Goal: Find specific page/section: Find specific page/section

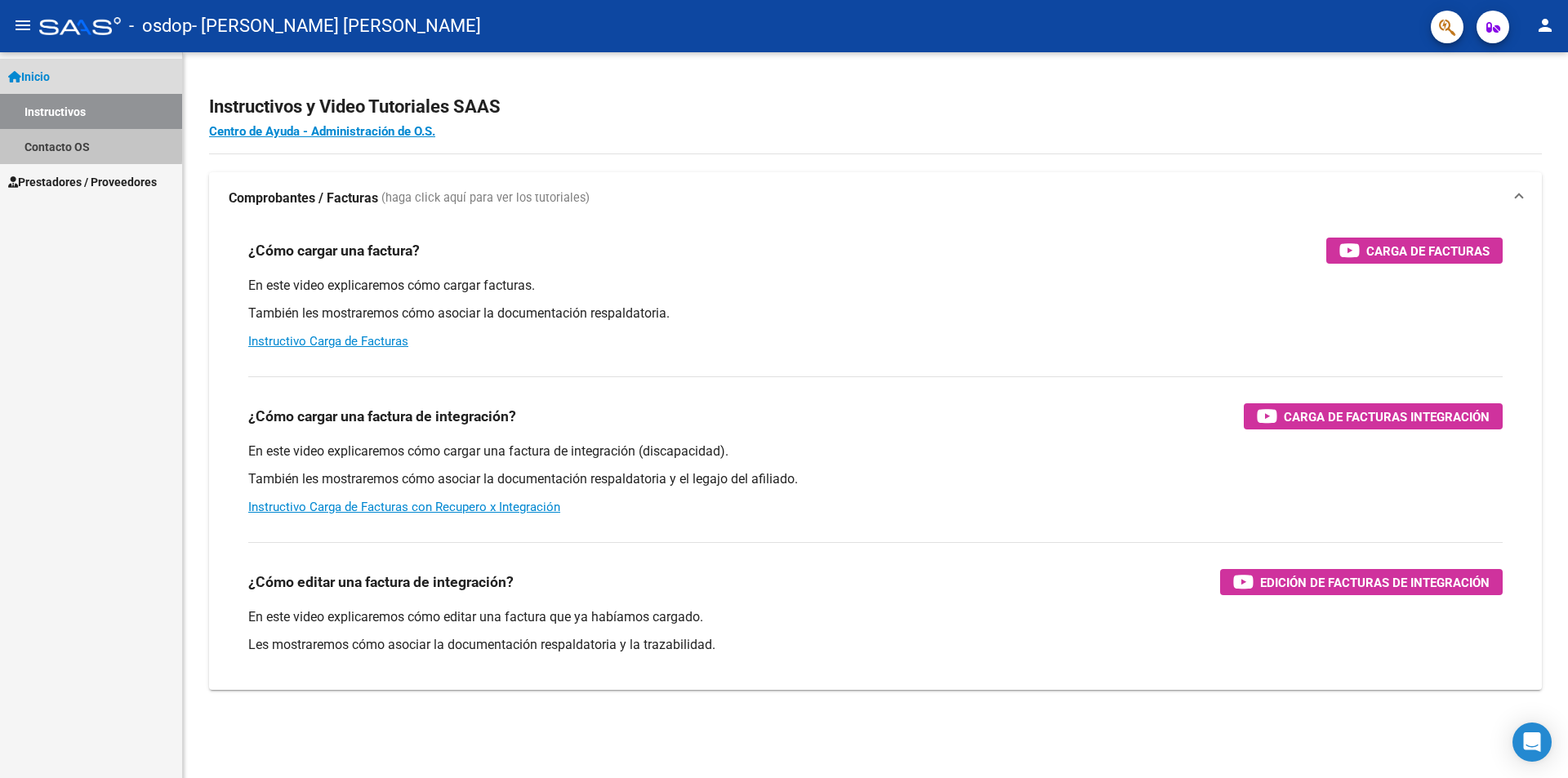
click at [36, 146] on link "Contacto OS" at bounding box center [91, 146] width 182 height 35
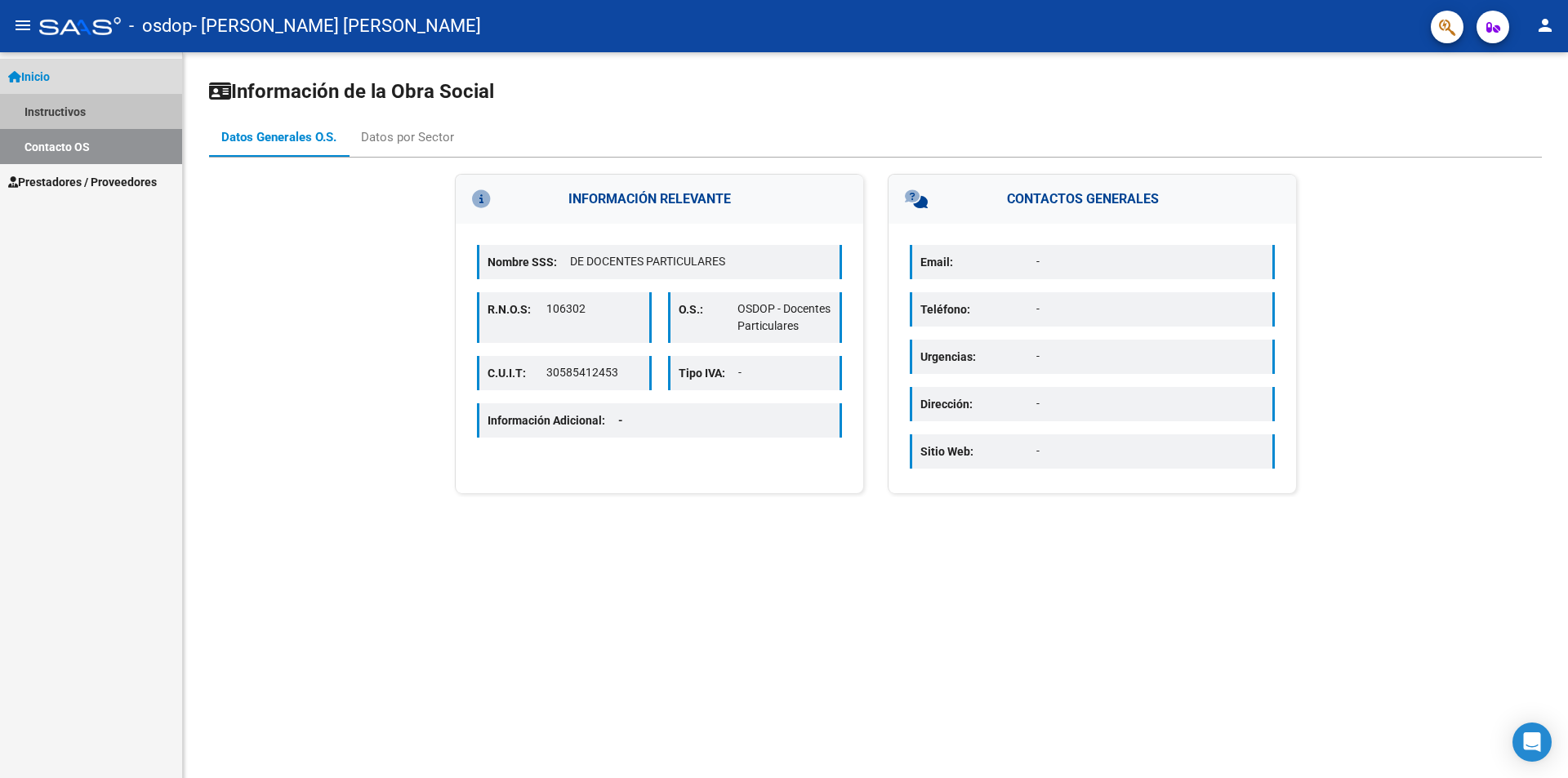
click at [52, 110] on link "Instructivos" at bounding box center [91, 111] width 182 height 35
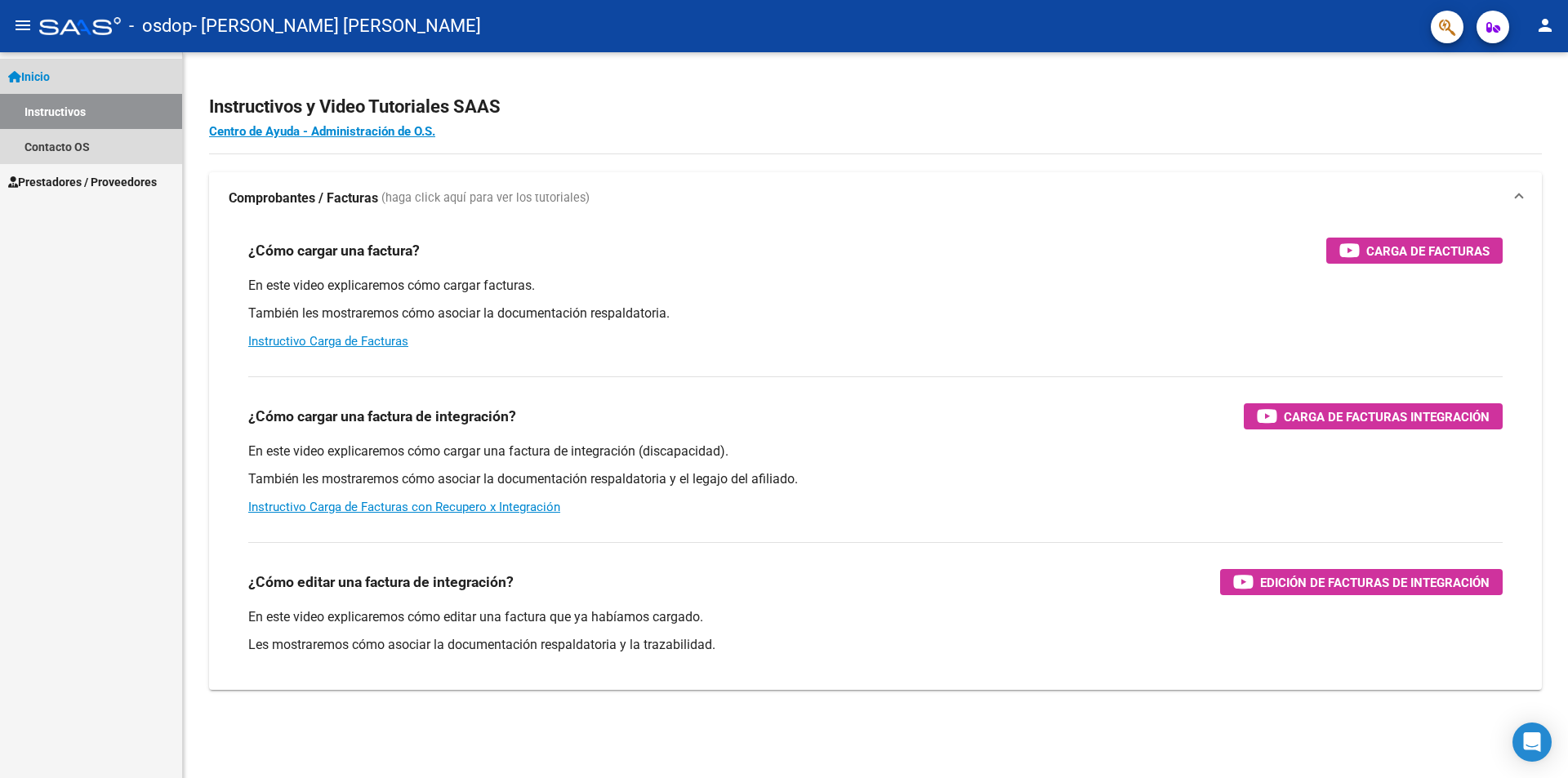
click at [49, 75] on span "Inicio" at bounding box center [29, 76] width 42 height 18
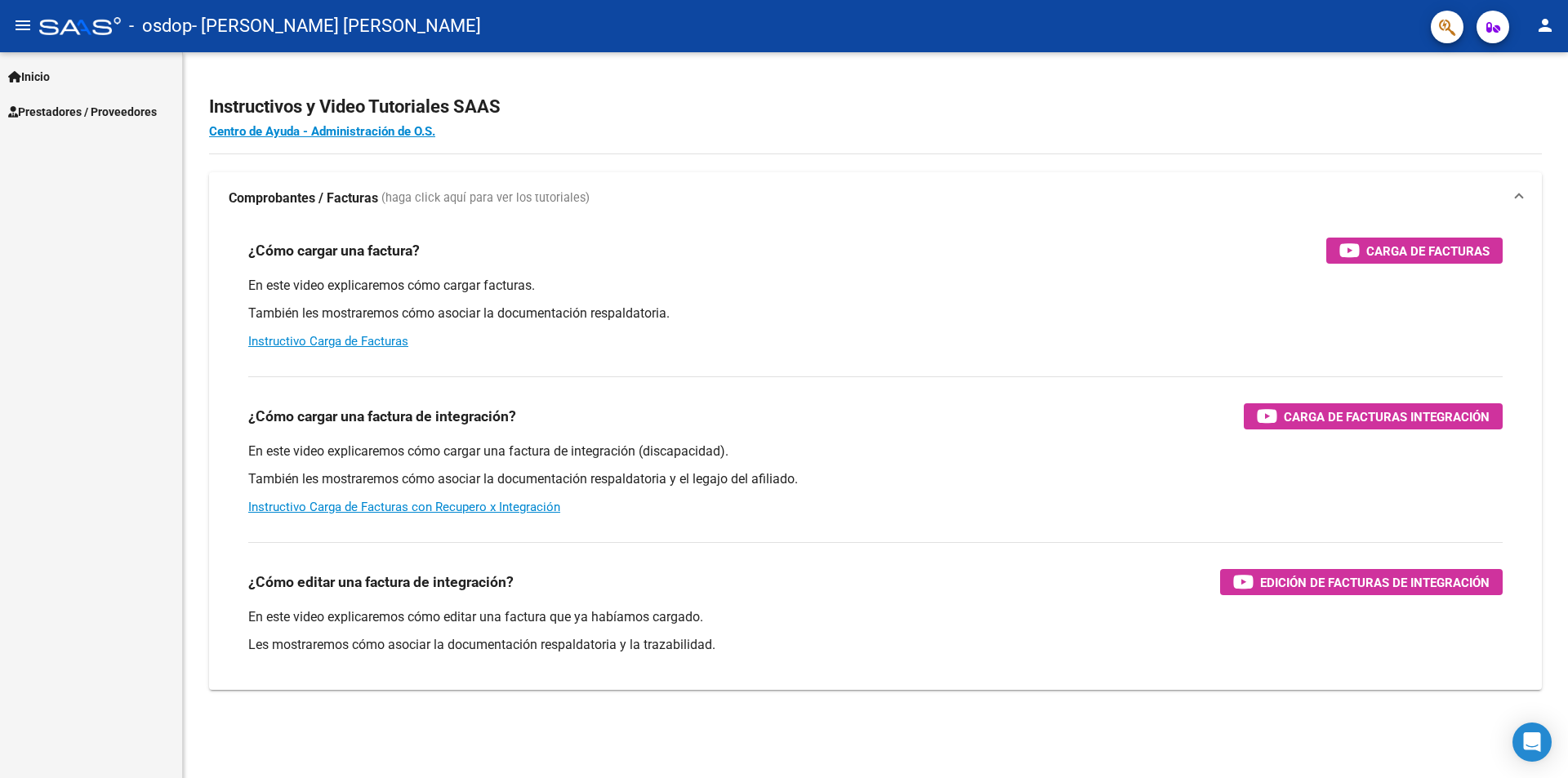
click at [49, 105] on span "Prestadores / Proveedores" at bounding box center [82, 112] width 148 height 18
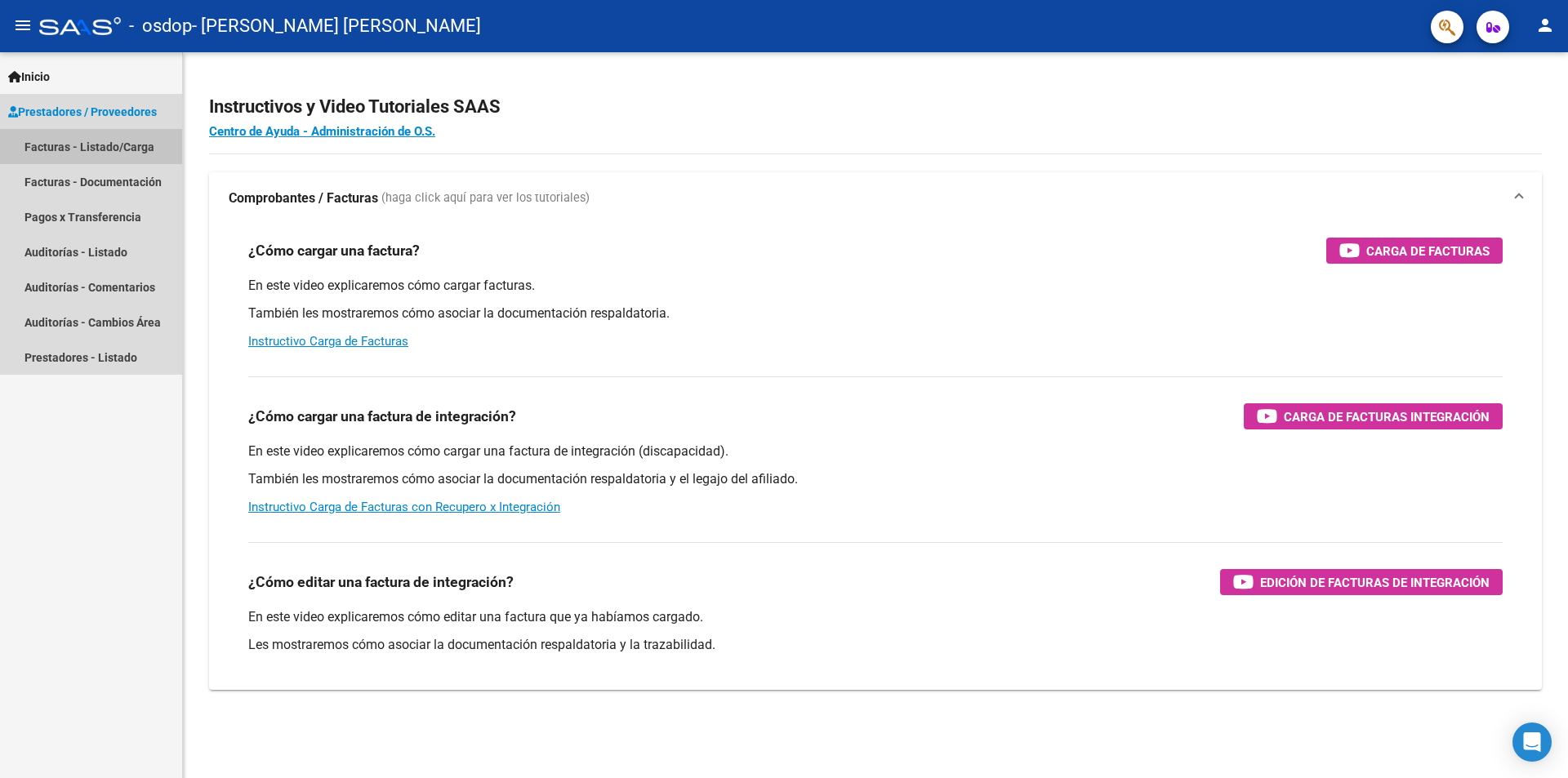
click at [71, 141] on link "Facturas - Listado/Carga" at bounding box center [91, 146] width 182 height 35
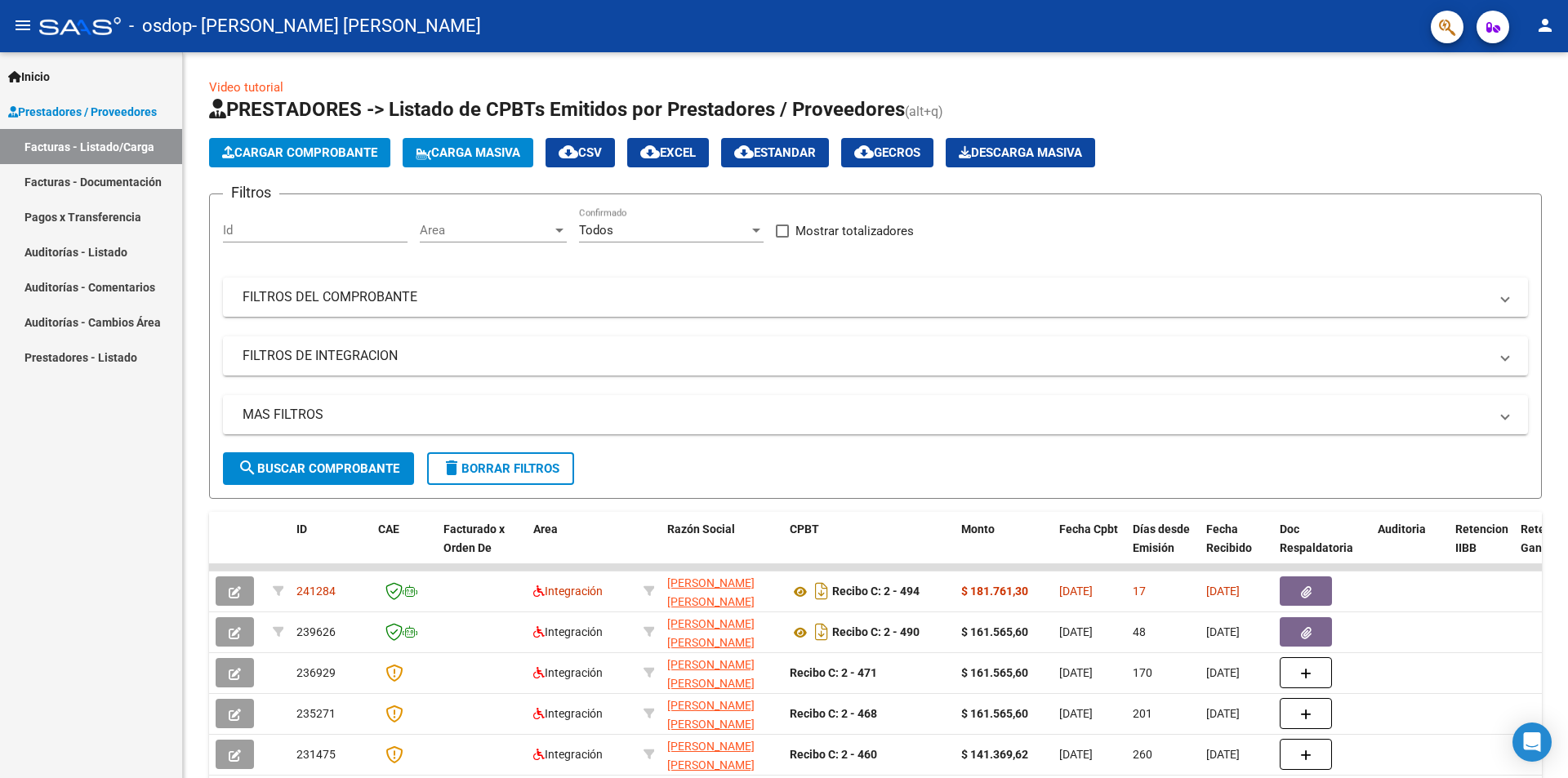
click at [77, 222] on link "Pagos x Transferencia" at bounding box center [91, 216] width 182 height 35
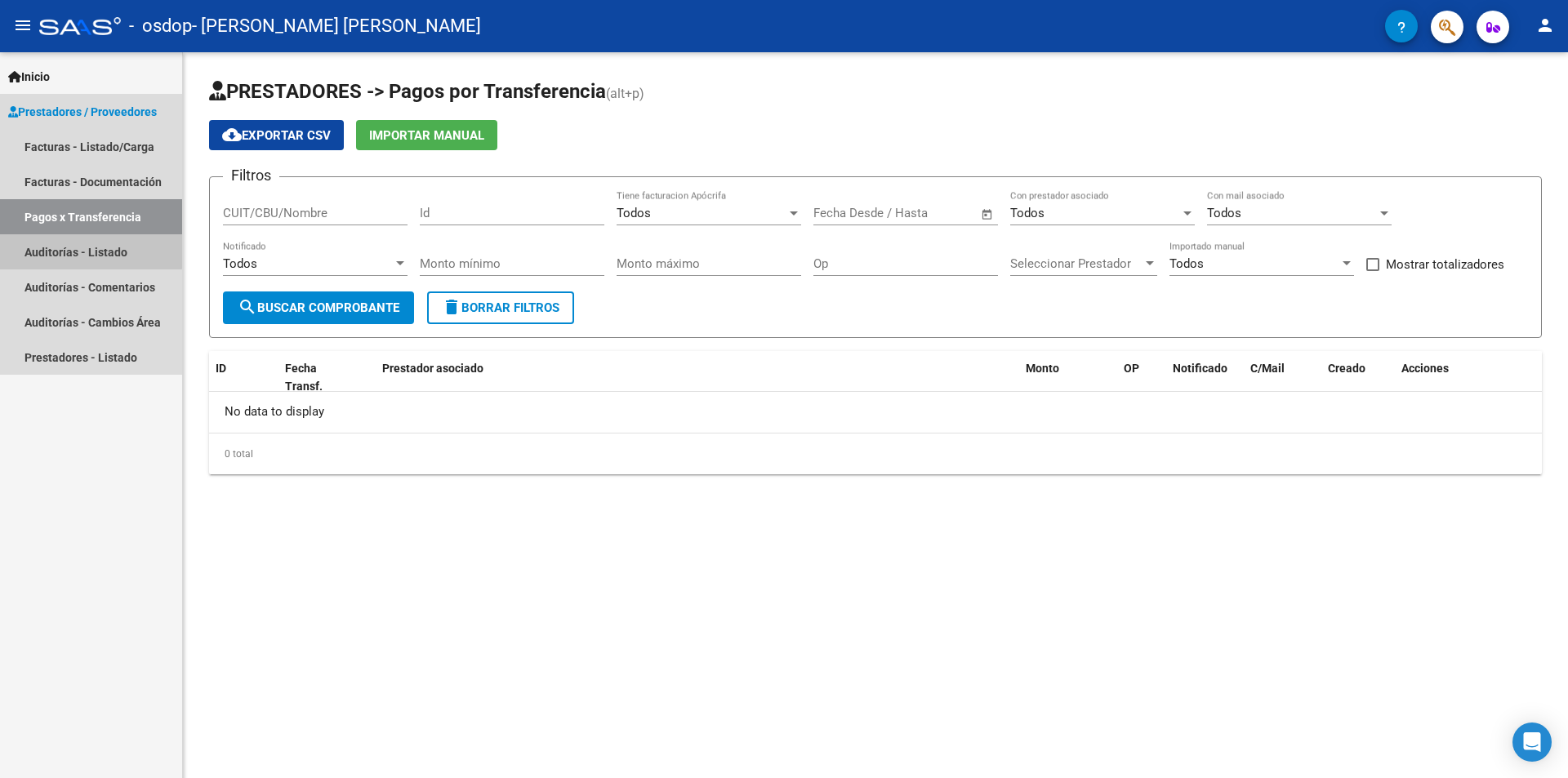
click at [63, 249] on link "Auditorías - Listado" at bounding box center [91, 251] width 182 height 35
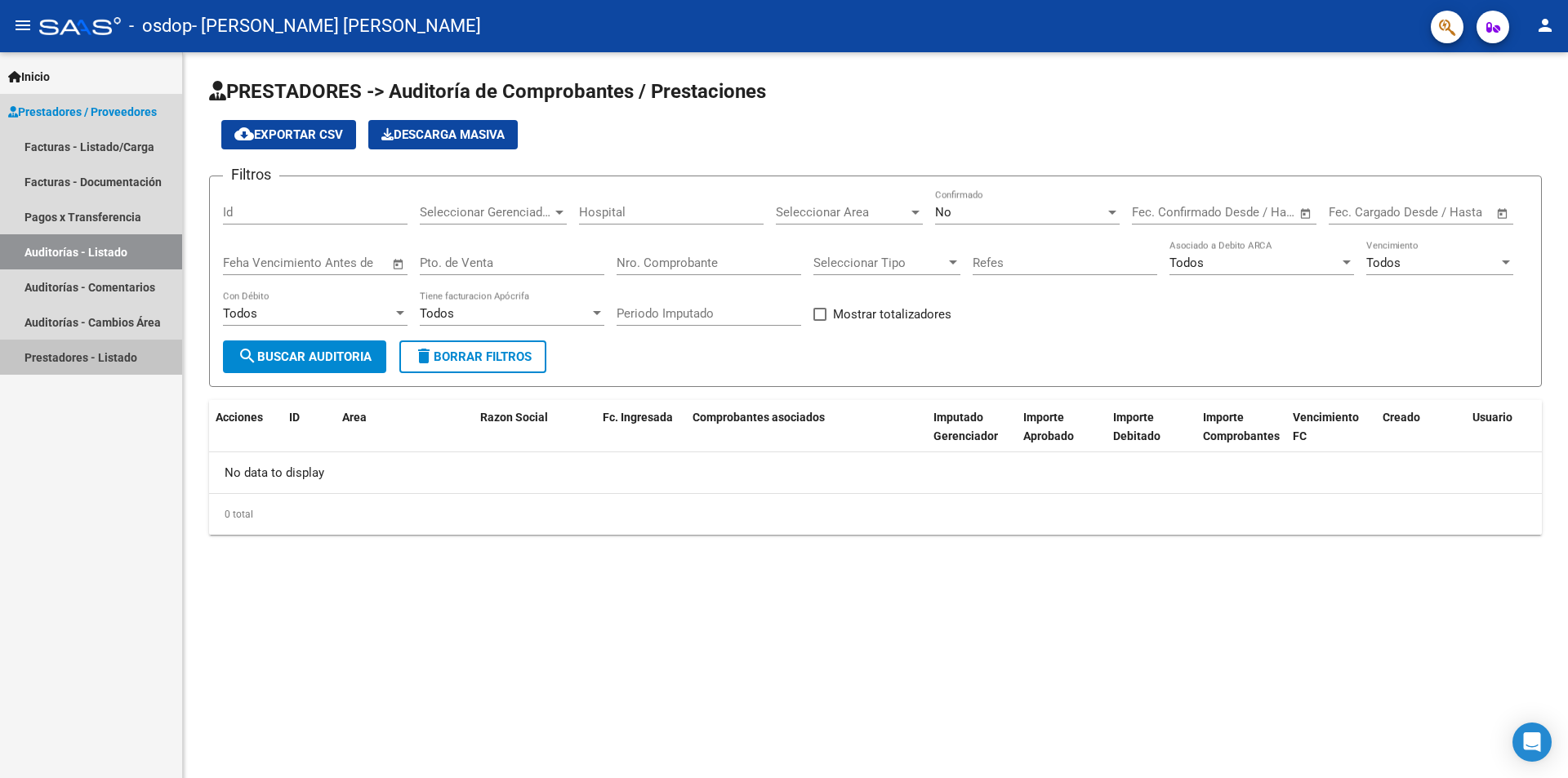
click at [68, 361] on link "Prestadores - Listado" at bounding box center [91, 356] width 182 height 35
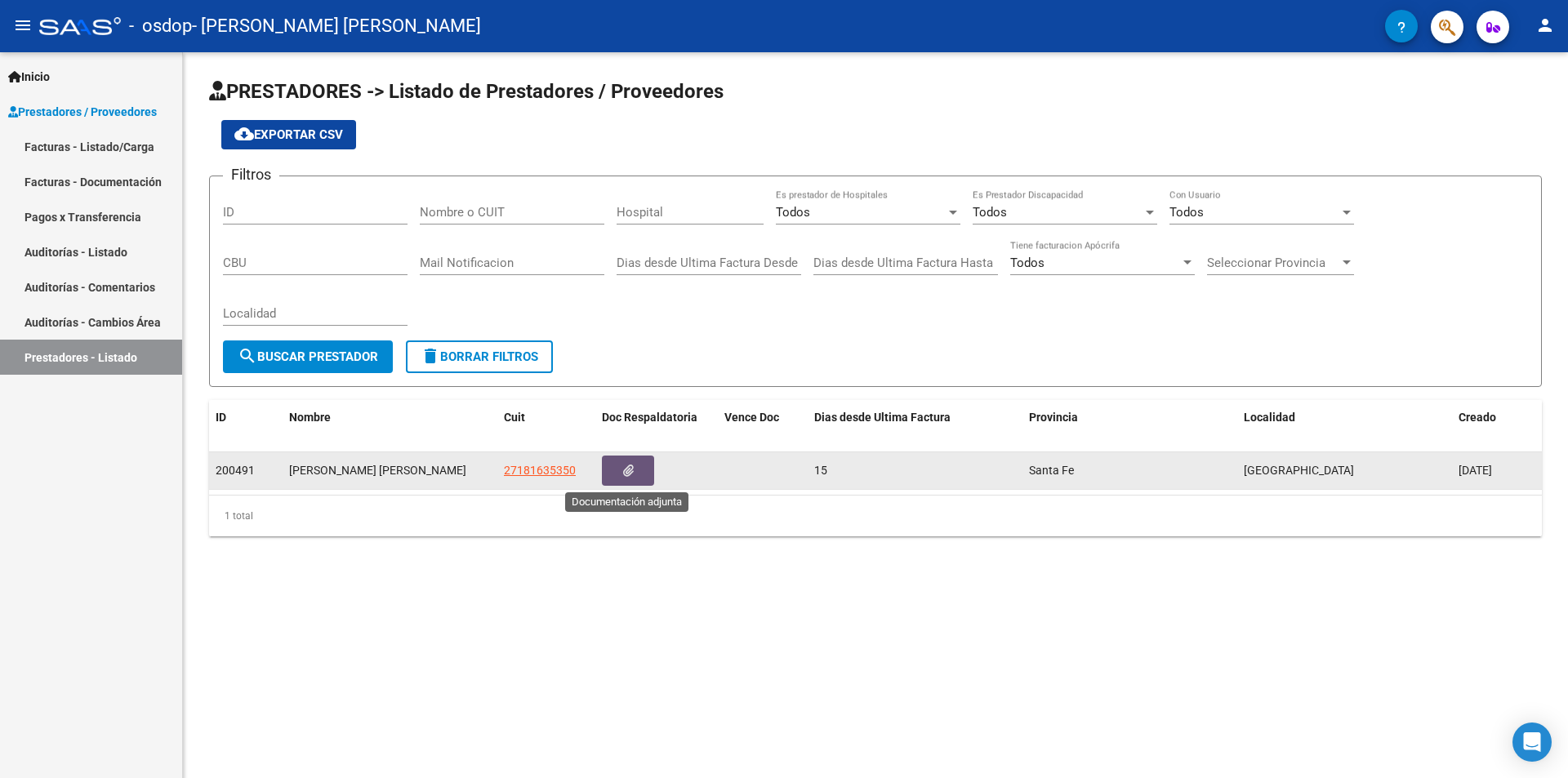
click at [624, 477] on icon "button" at bounding box center [628, 470] width 11 height 12
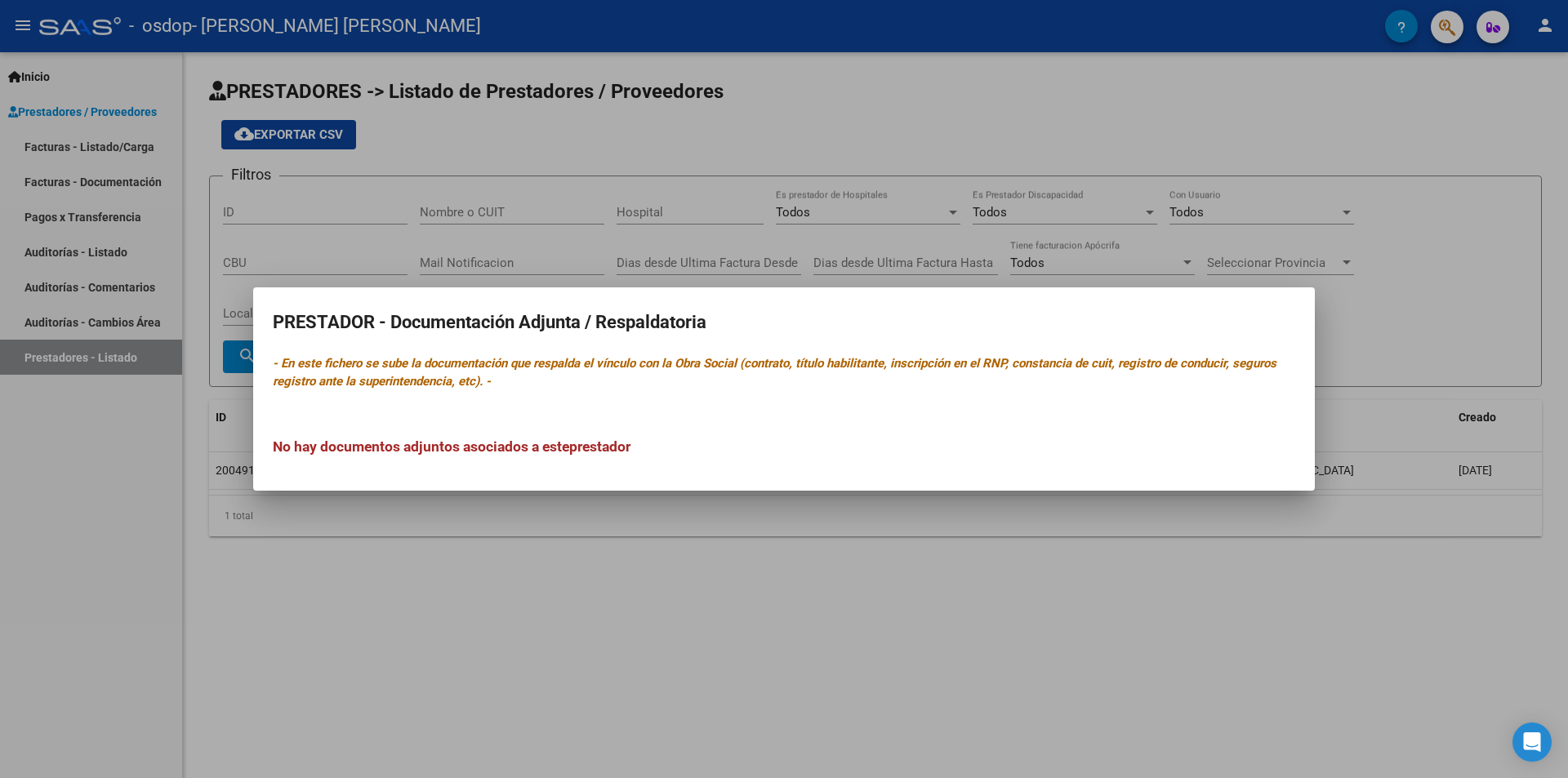
click at [509, 601] on div at bounding box center [784, 389] width 1568 height 778
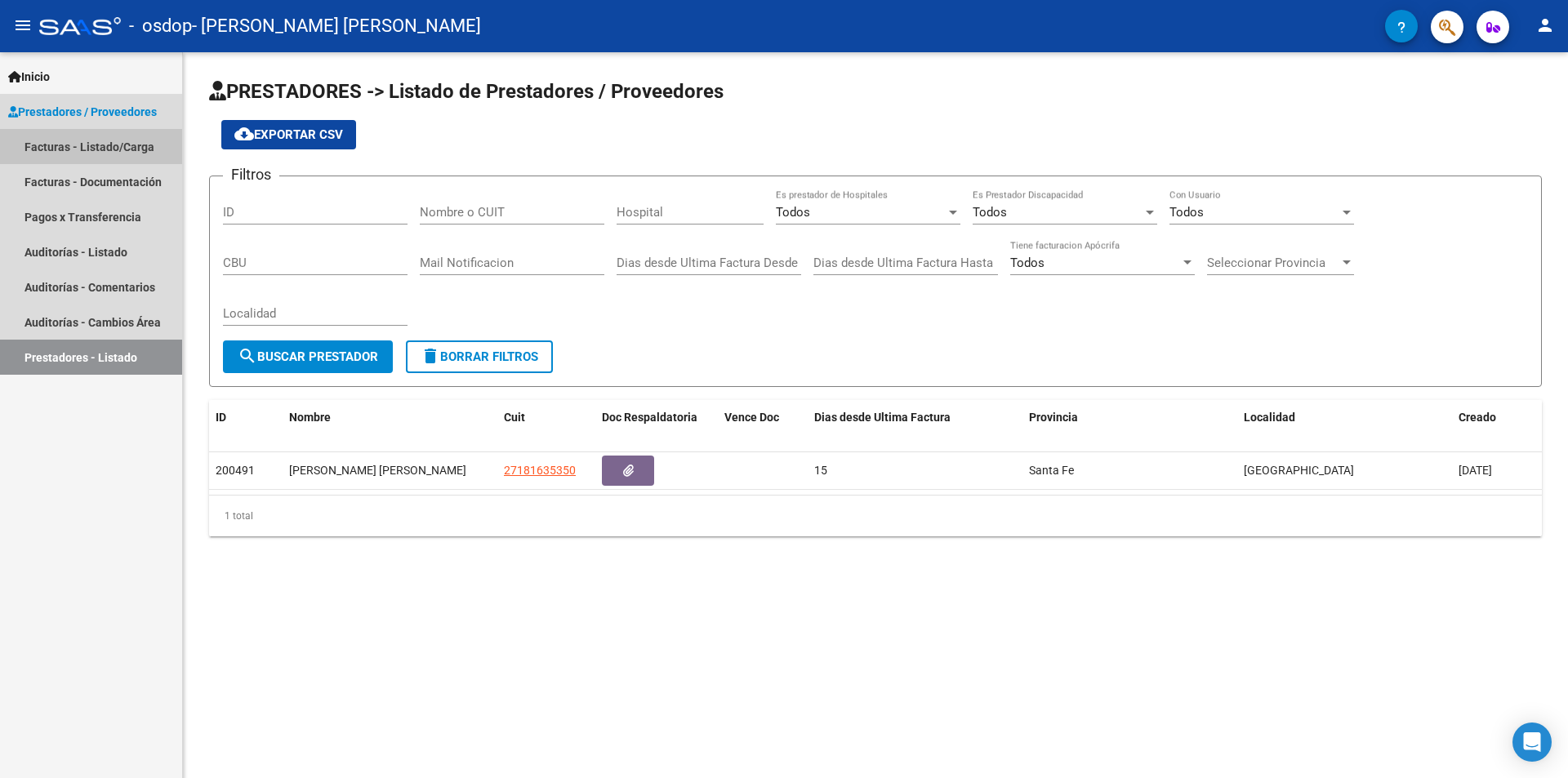
click at [56, 142] on link "Facturas - Listado/Carga" at bounding box center [91, 146] width 182 height 35
